Goal: Transaction & Acquisition: Download file/media

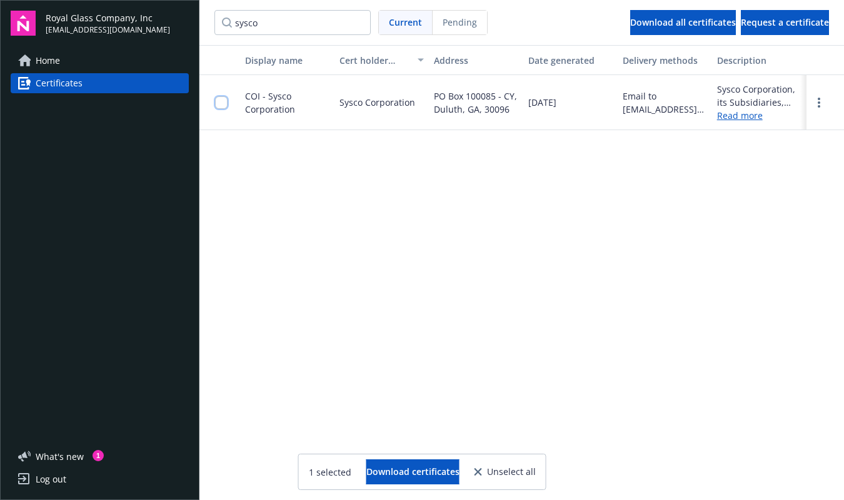
click at [221, 104] on input "checkbox" at bounding box center [221, 102] width 13 height 13
click at [420, 476] on span "Download certificates" at bounding box center [412, 471] width 93 height 12
drag, startPoint x: 276, startPoint y: 23, endPoint x: 210, endPoint y: 23, distance: 65.7
click at [210, 23] on nav "sysco Current Pending Download all certificates Request a certificate" at bounding box center [522, 22] width 645 height 45
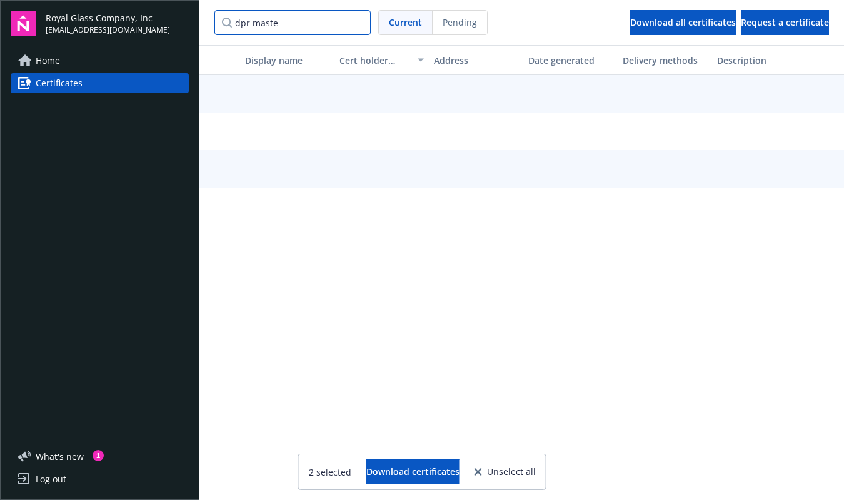
type input "dpr master"
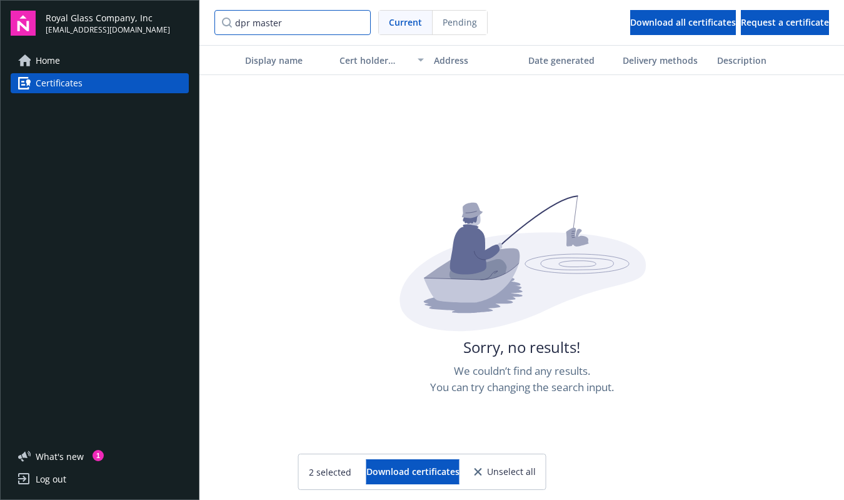
click at [359, 22] on input "dpr master" at bounding box center [293, 22] width 156 height 25
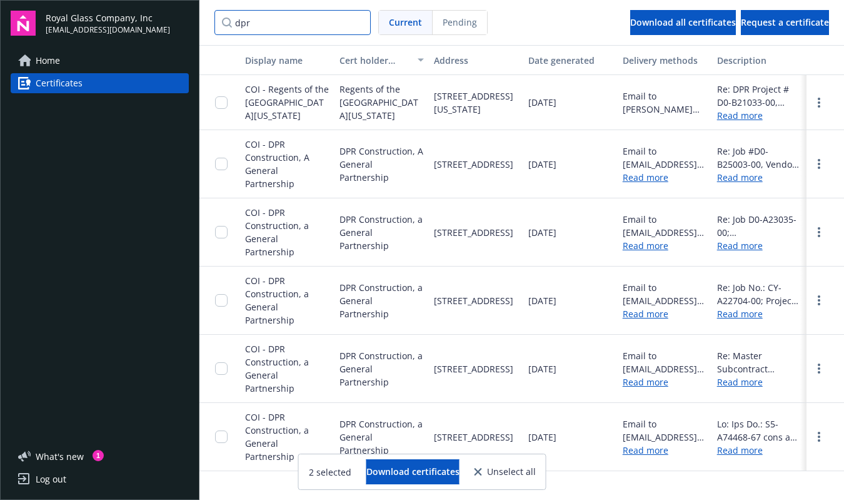
type input "dpr"
click at [216, 362] on input "checkbox" at bounding box center [221, 368] width 13 height 13
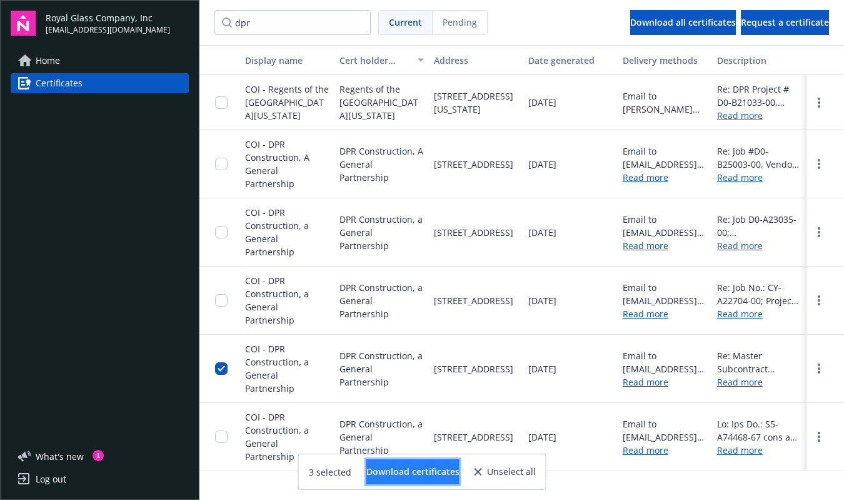
click at [398, 463] on button "Download certificates" at bounding box center [412, 471] width 93 height 25
